Goal: Task Accomplishment & Management: Use online tool/utility

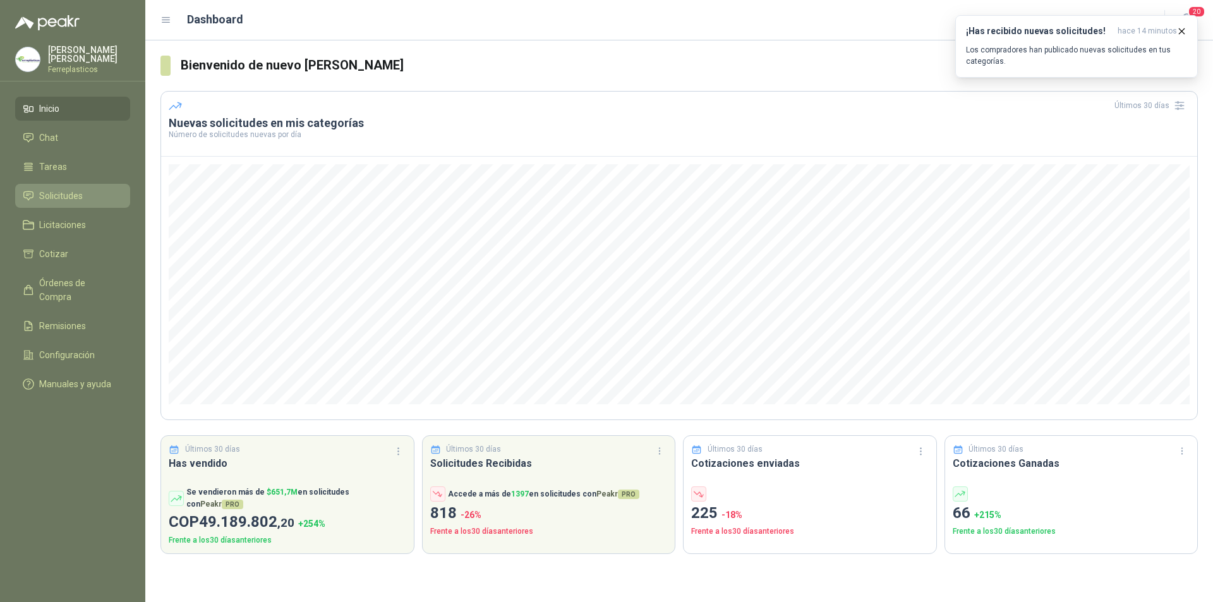
click at [63, 190] on span "Solicitudes" at bounding box center [61, 196] width 44 height 14
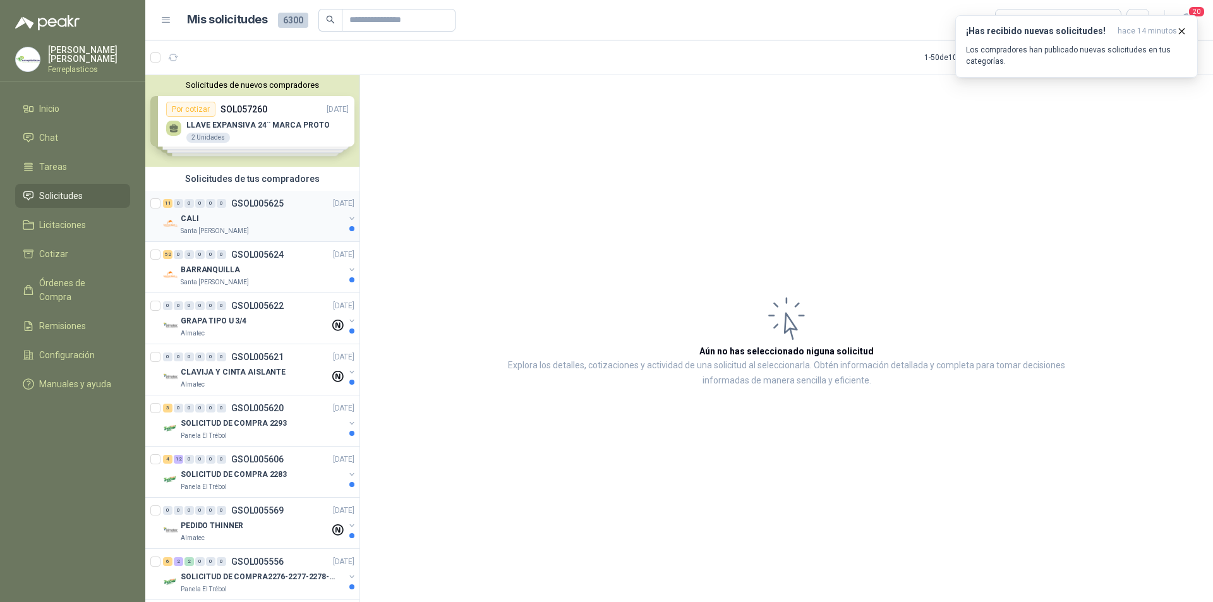
click at [308, 215] on div "CALI" at bounding box center [263, 218] width 164 height 15
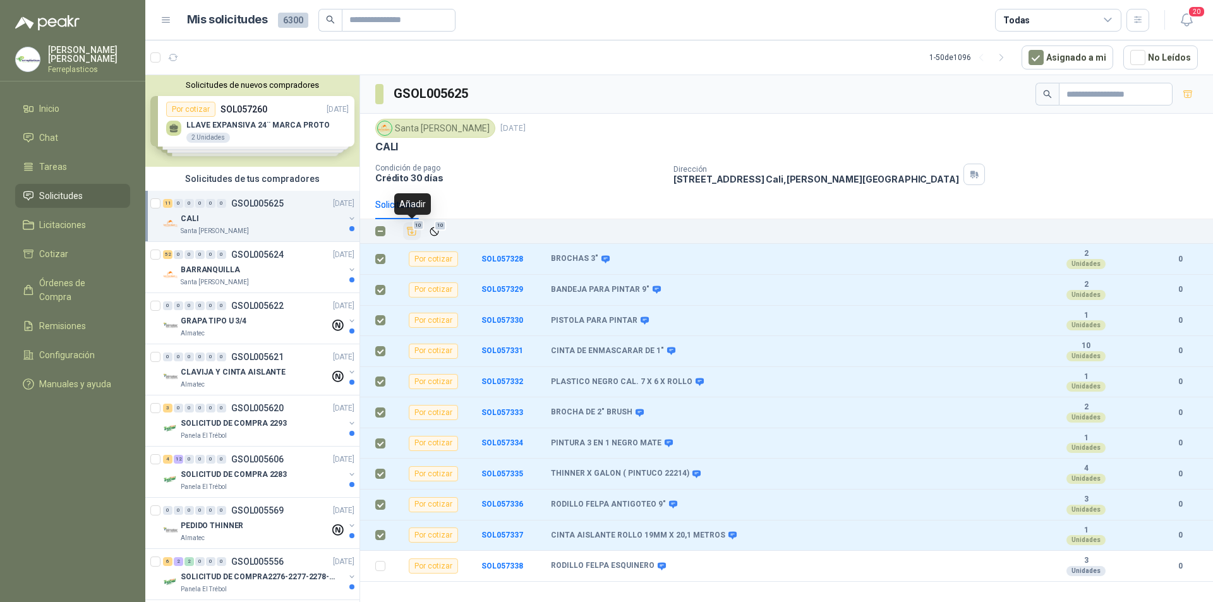
click at [409, 229] on icon "Añadir" at bounding box center [411, 231] width 9 height 8
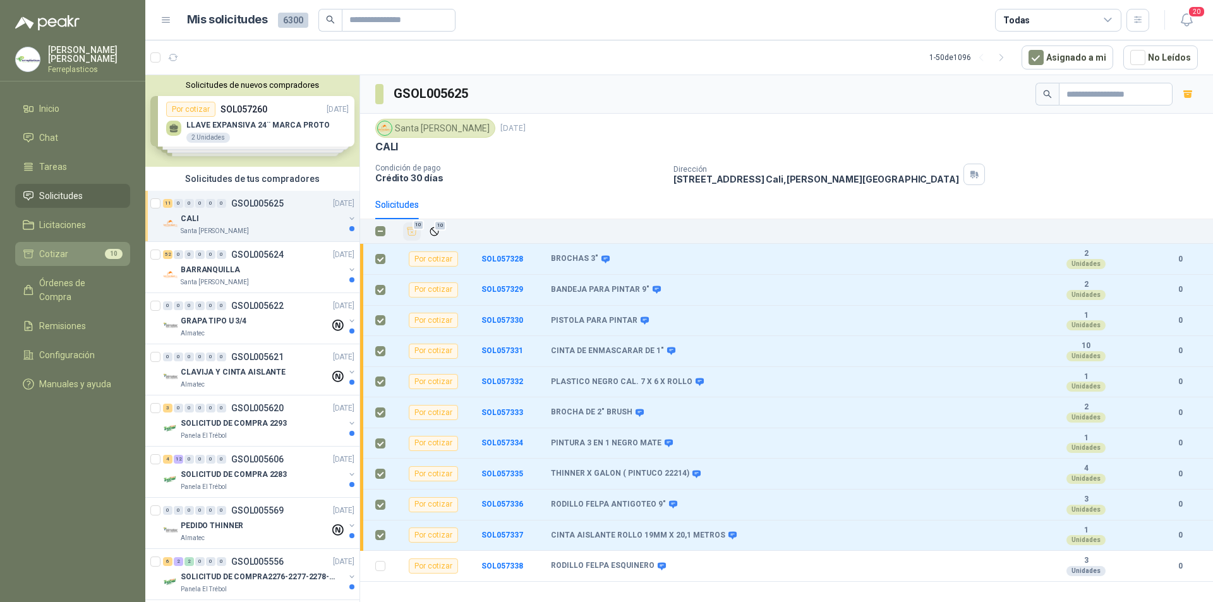
click at [87, 253] on li "Cotizar 10" at bounding box center [73, 254] width 100 height 14
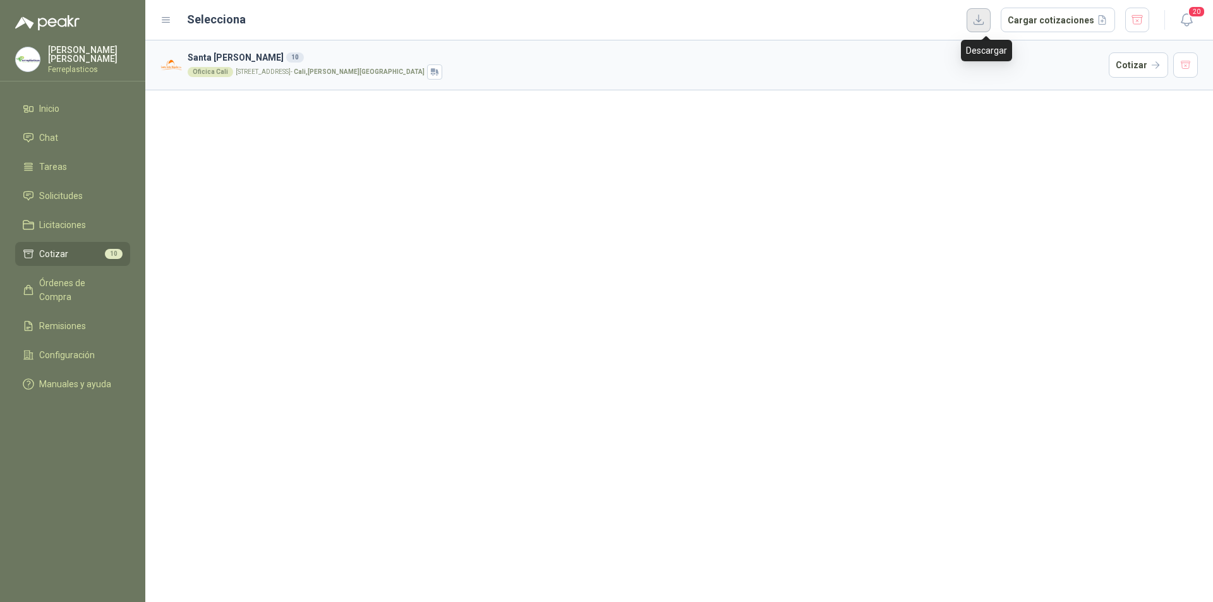
click at [991, 21] on button "button" at bounding box center [979, 20] width 24 height 24
click at [1064, 27] on button "Cargar cotizaciones" at bounding box center [1058, 20] width 114 height 25
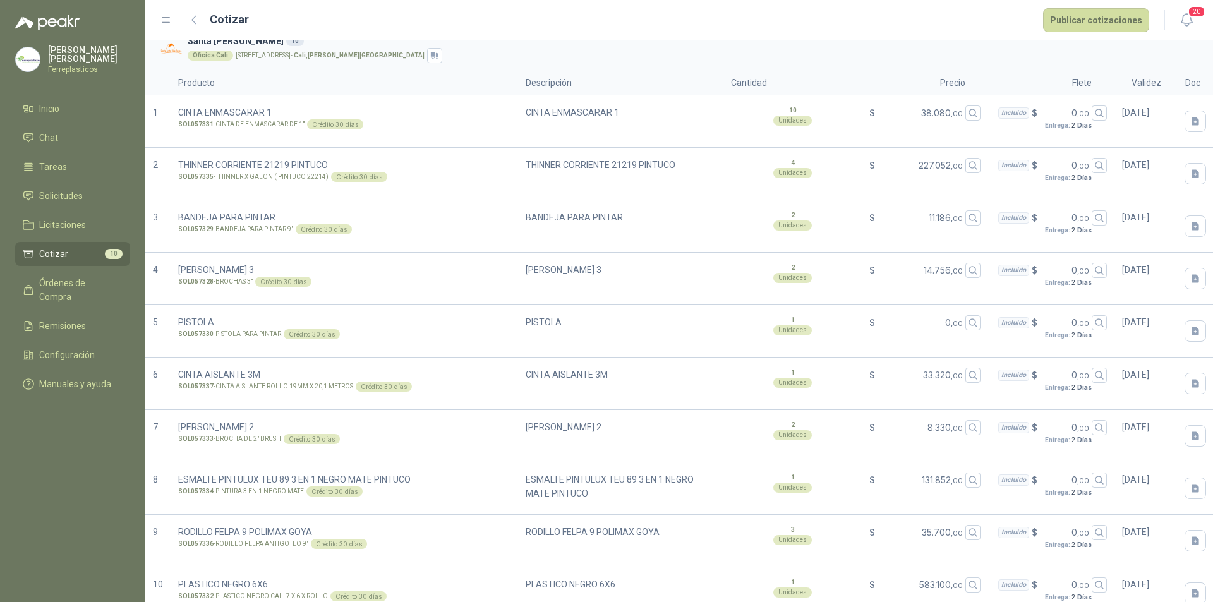
scroll to position [61, 0]
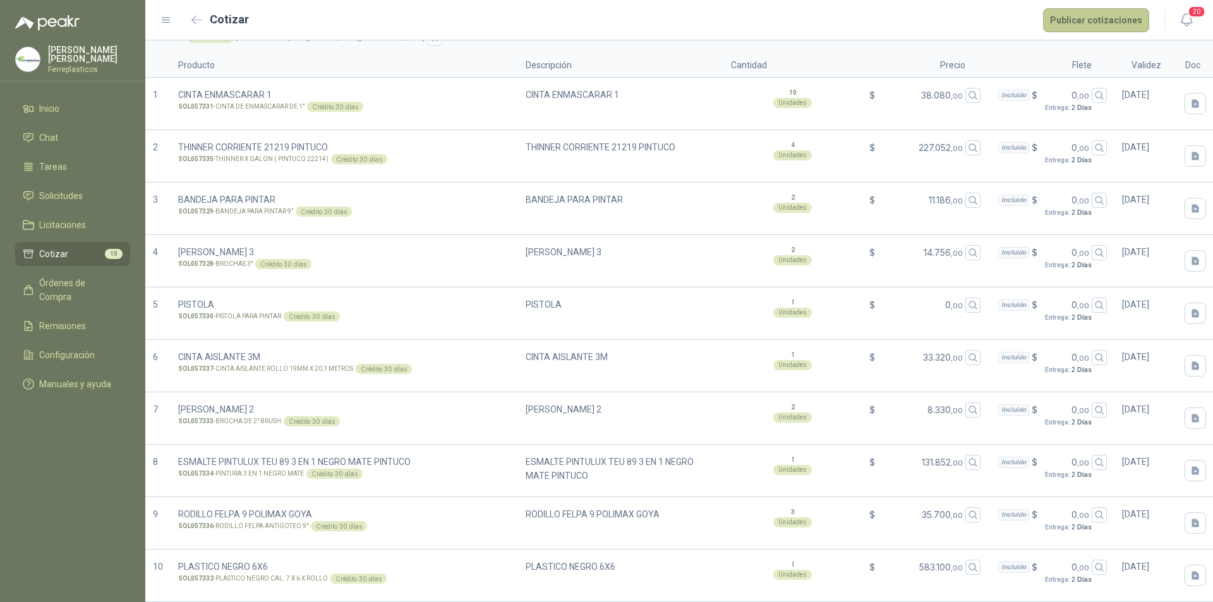
click at [1094, 13] on button "Publicar cotizaciones" at bounding box center [1096, 20] width 106 height 24
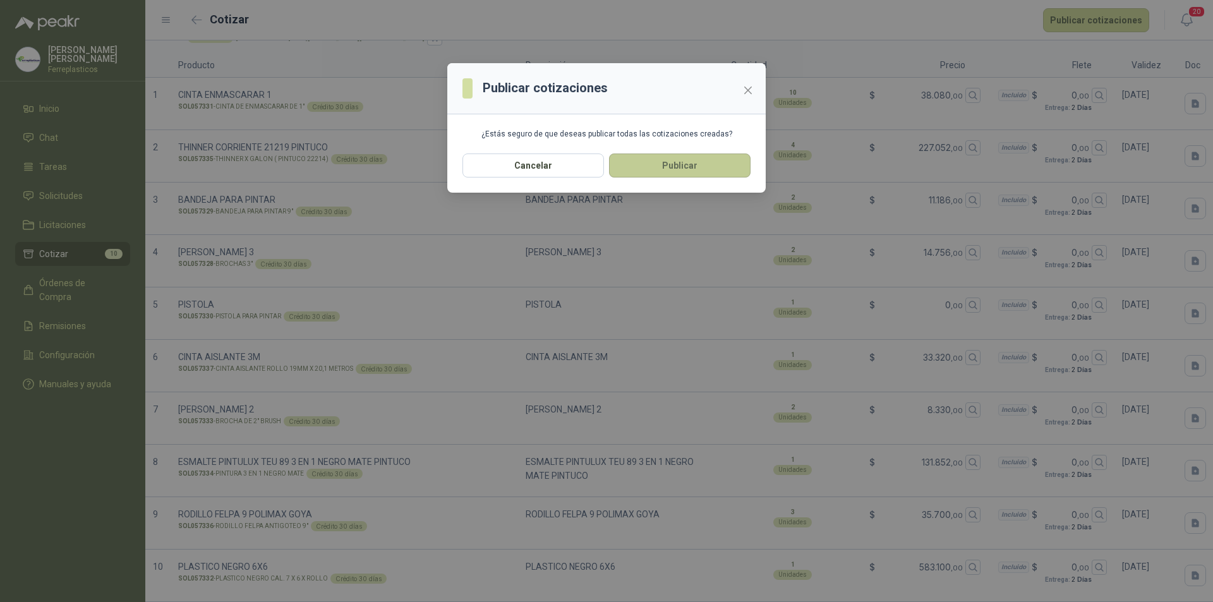
click at [732, 160] on button "Publicar" at bounding box center [680, 166] width 142 height 24
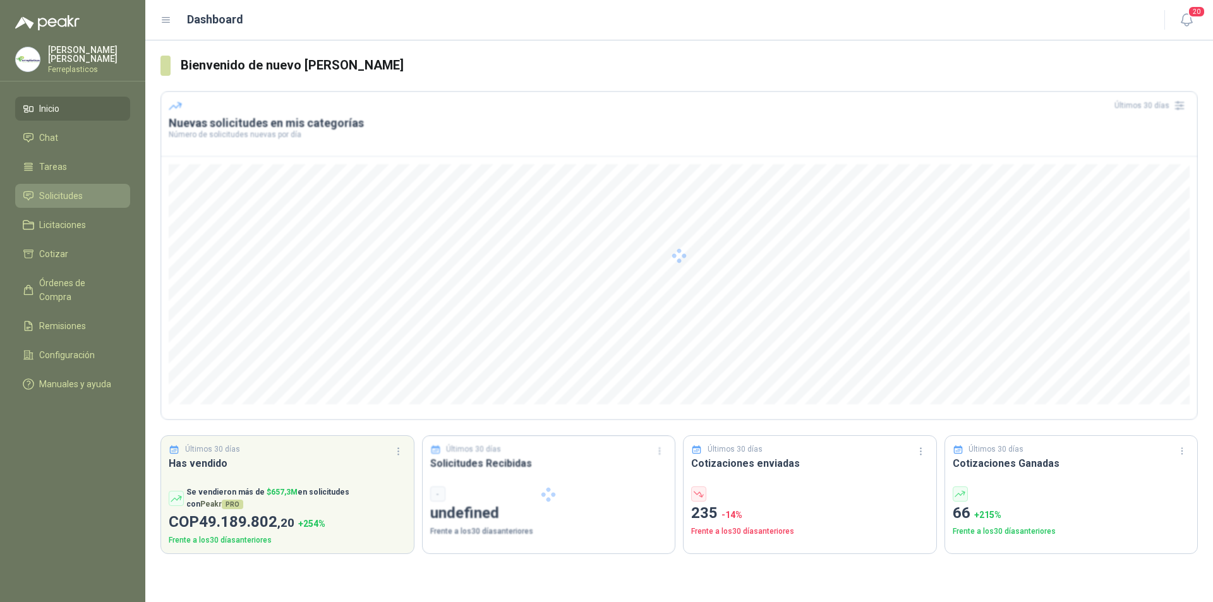
click at [104, 191] on li "Solicitudes" at bounding box center [73, 196] width 100 height 14
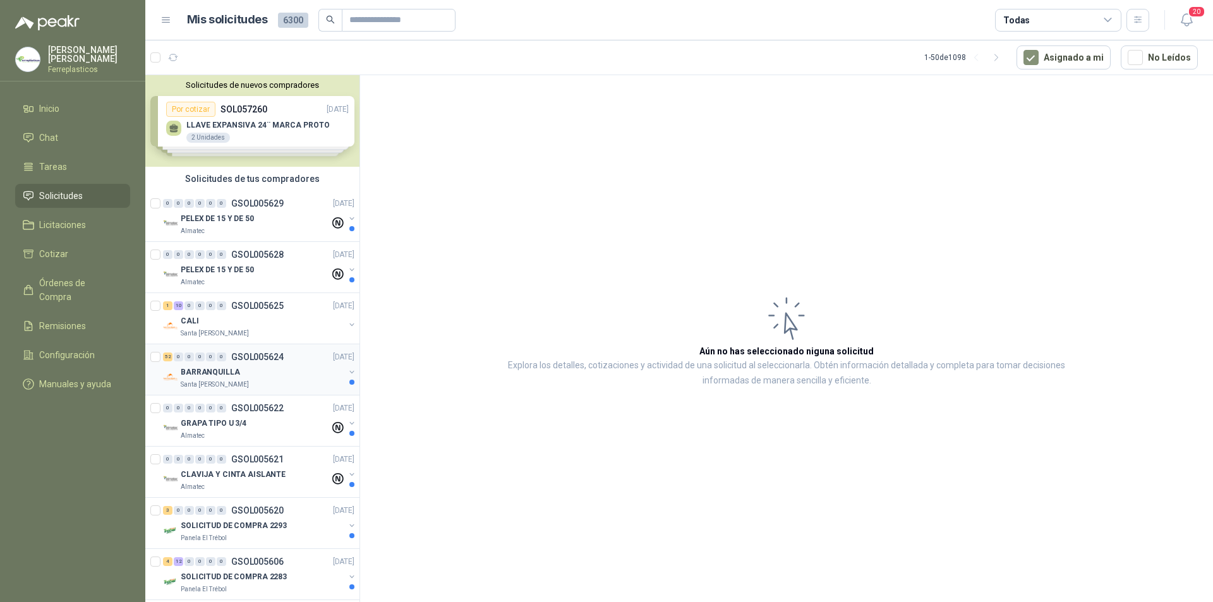
click at [294, 382] on div "Santa [PERSON_NAME]" at bounding box center [263, 385] width 164 height 10
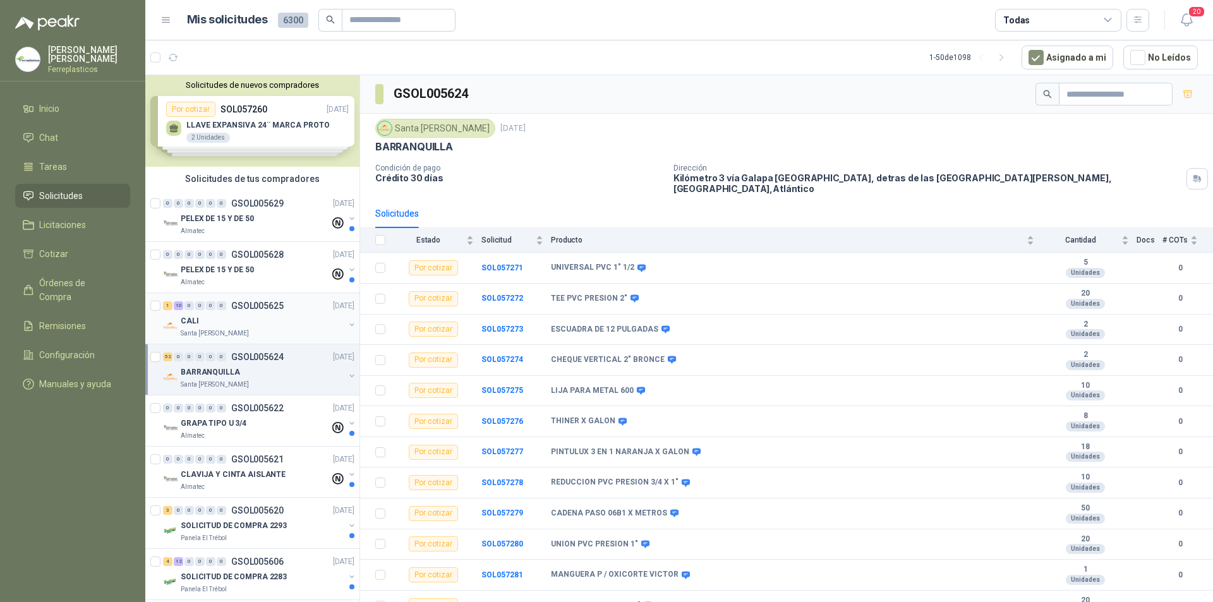
click at [241, 313] on div "CALI" at bounding box center [263, 320] width 164 height 15
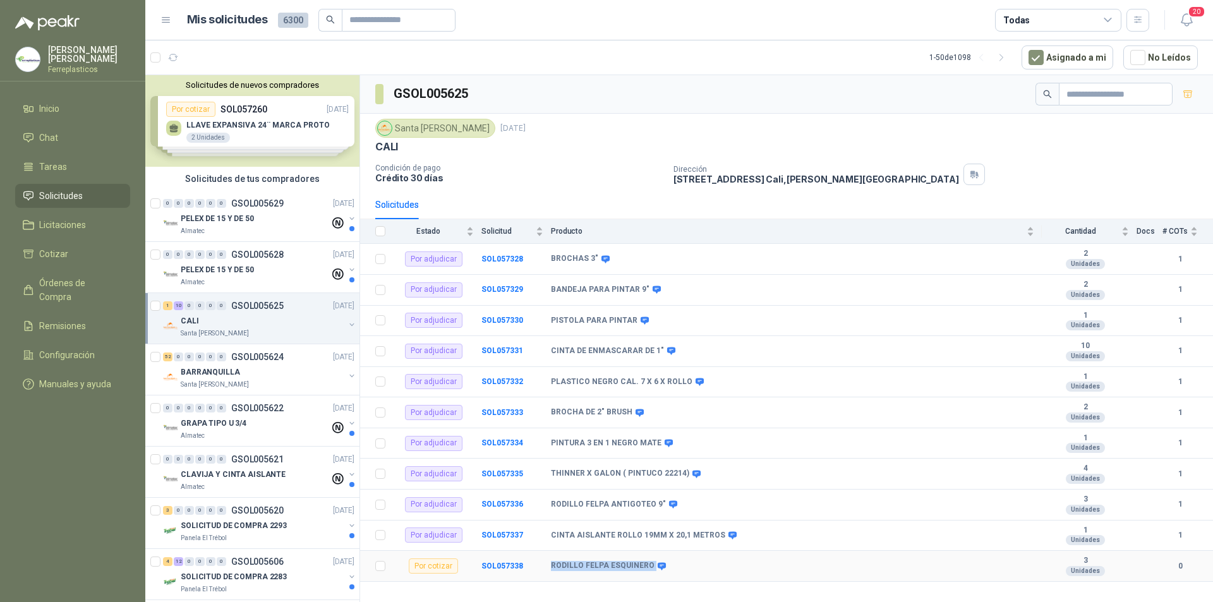
drag, startPoint x: 648, startPoint y: 563, endPoint x: 543, endPoint y: 565, distance: 104.3
click at [543, 565] on tr "Por cotizar SOL057338 RODILLO FELPA ESQUINERO 3 Unidades 0" at bounding box center [786, 566] width 853 height 31
copy tr "RODILLO FELPA ESQUINERO"
